Goal: Information Seeking & Learning: Check status

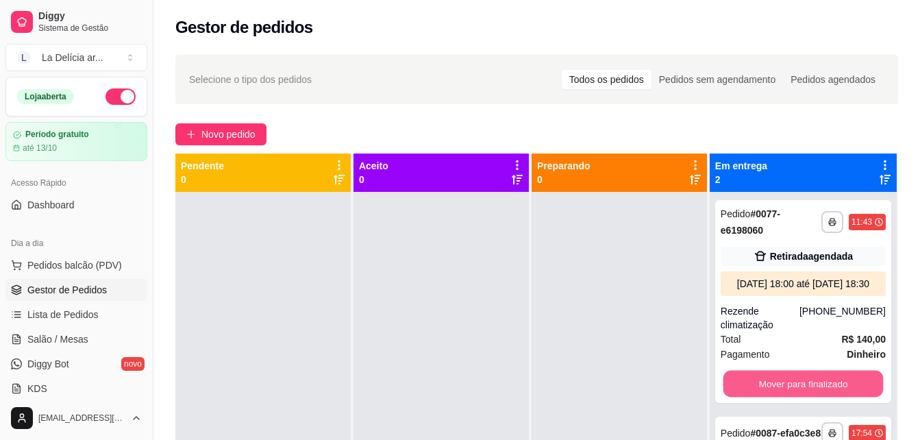
click at [765, 371] on button "Mover para finalizado" at bounding box center [803, 384] width 160 height 27
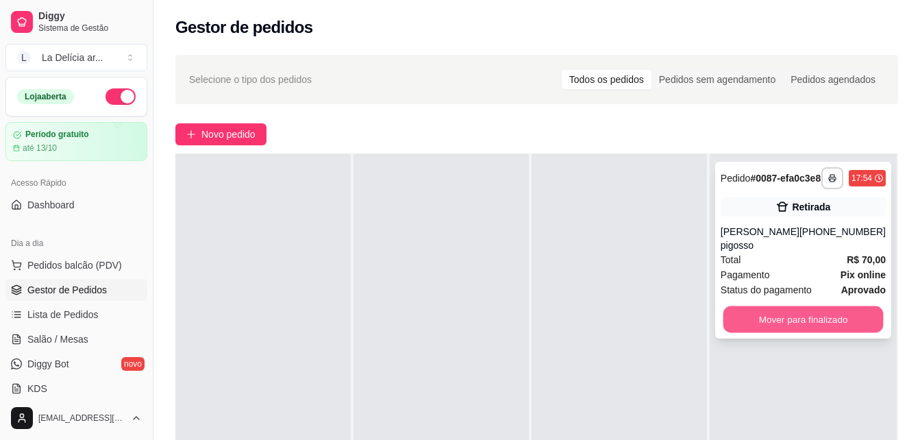
click at [780, 326] on button "Mover para finalizado" at bounding box center [803, 319] width 160 height 27
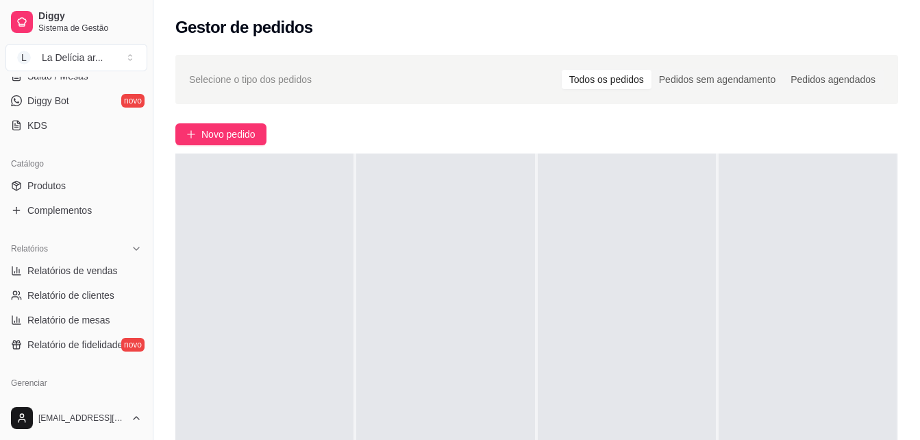
scroll to position [274, 0]
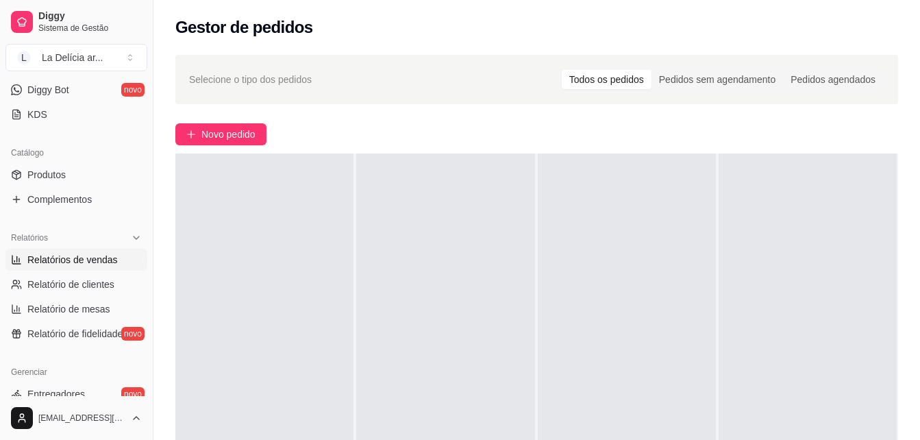
click at [84, 262] on span "Relatórios de vendas" at bounding box center [72, 260] width 90 height 14
select select "ALL"
select select "0"
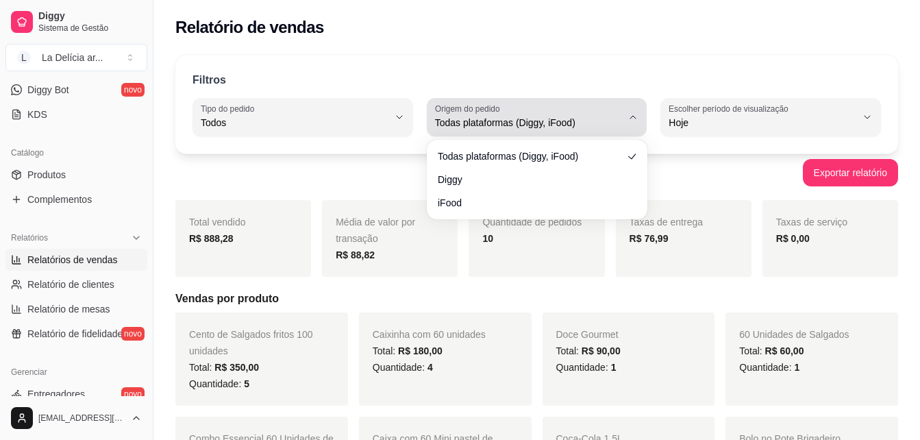
click at [559, 114] on div "Todas plataformas (Diggy, iFood)" at bounding box center [529, 116] width 188 height 27
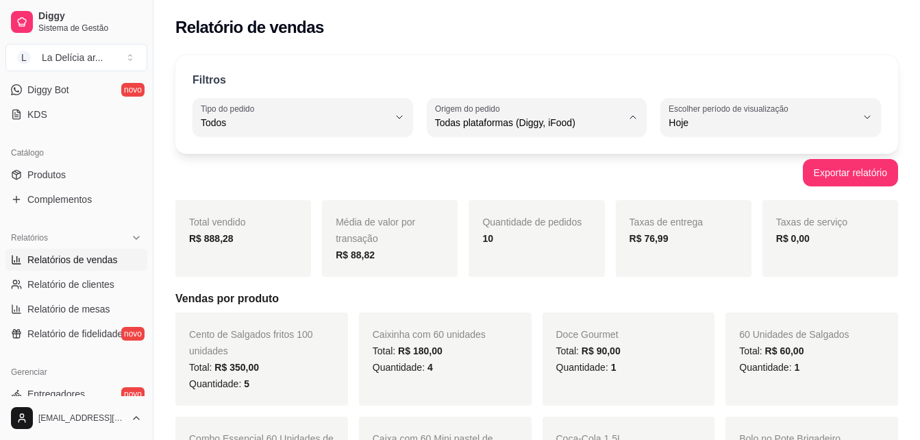
click at [507, 186] on li "Diggy" at bounding box center [536, 177] width 201 height 21
type input "DIGGY"
select select "DIGGY"
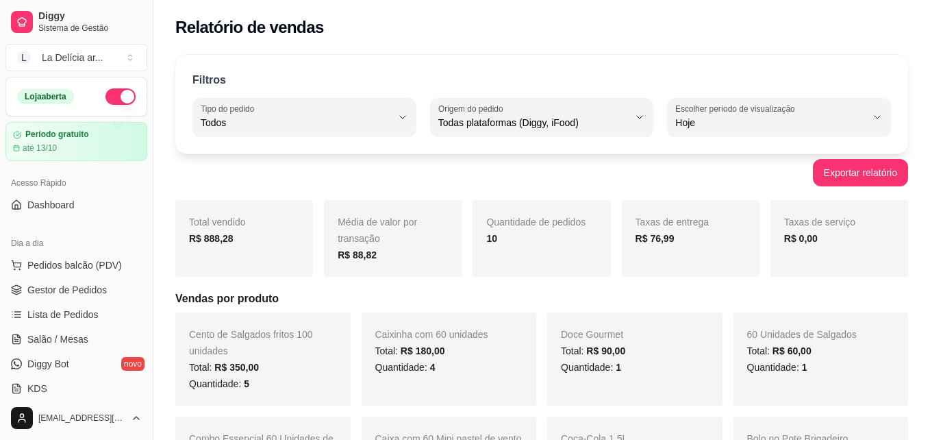
select select "ALL"
select select "0"
